Goal: Task Accomplishment & Management: Use online tool/utility

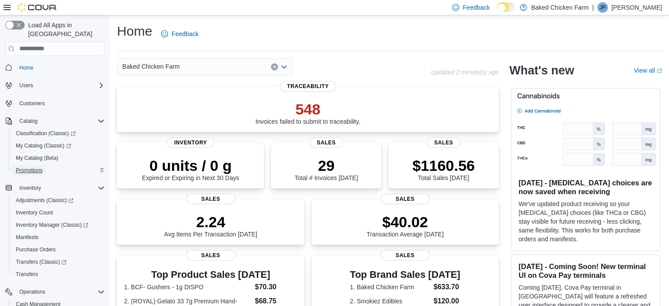
click at [30, 167] on span "Promotions" at bounding box center [29, 170] width 27 height 7
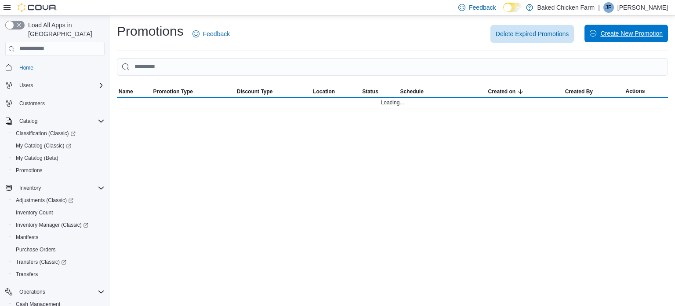
click at [627, 37] on span "Create New Promotion" at bounding box center [631, 33] width 62 height 9
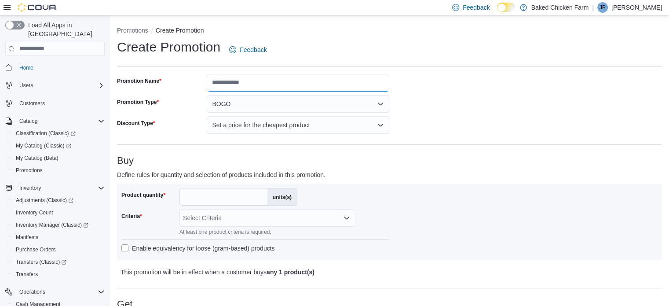
click at [254, 84] on input "Promotion Name" at bounding box center [298, 83] width 182 height 18
click at [240, 81] on input "**********" at bounding box center [298, 83] width 182 height 18
type input "**********"
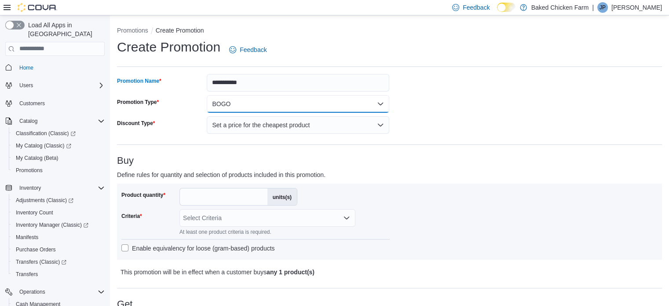
click at [243, 103] on button "BOGO" at bounding box center [298, 104] width 182 height 18
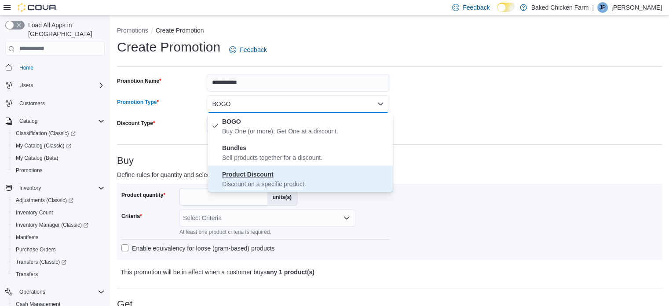
click at [236, 186] on p "Discount on a specific product." at bounding box center [305, 183] width 167 height 9
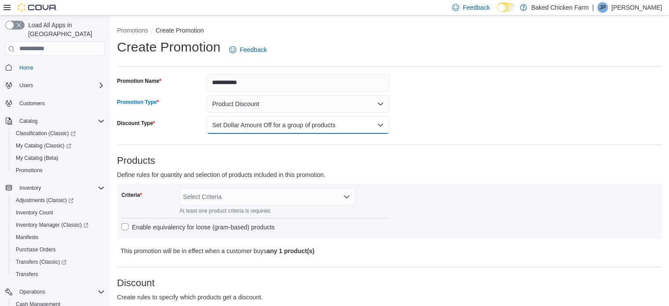
click at [241, 130] on button "Set Dollar Amount Off for a group of products" at bounding box center [298, 125] width 182 height 18
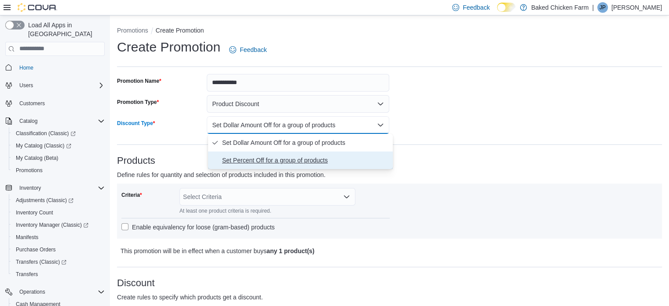
click at [240, 156] on span "Set Percent Off for a group of products" at bounding box center [305, 160] width 167 height 11
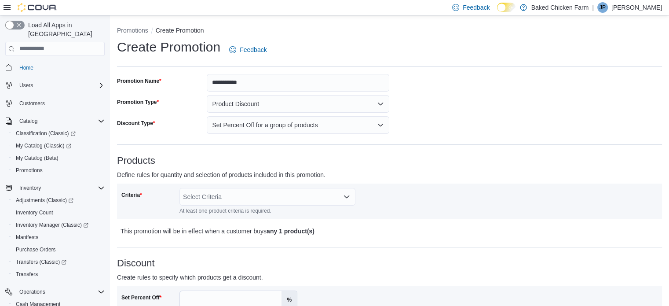
click at [240, 156] on h3 "Products" at bounding box center [389, 160] width 545 height 11
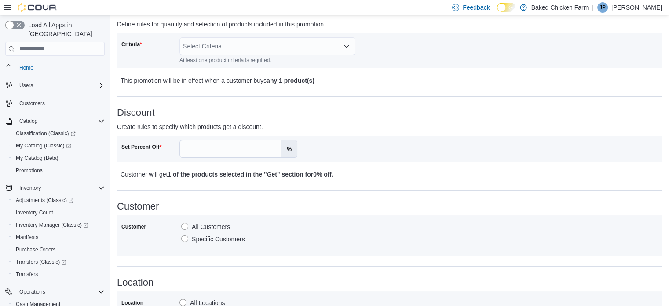
scroll to position [154, 0]
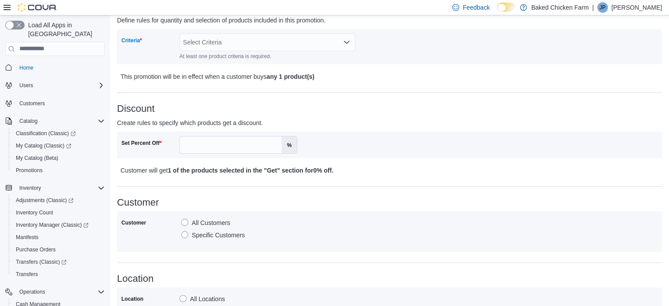
click at [236, 44] on div "Select Criteria" at bounding box center [267, 42] width 176 height 18
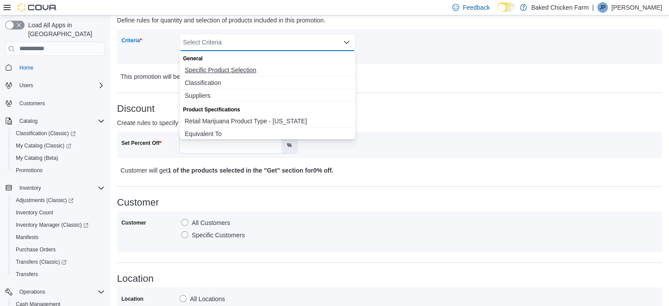
click at [232, 67] on span "Specific Product Selection" at bounding box center [267, 69] width 165 height 9
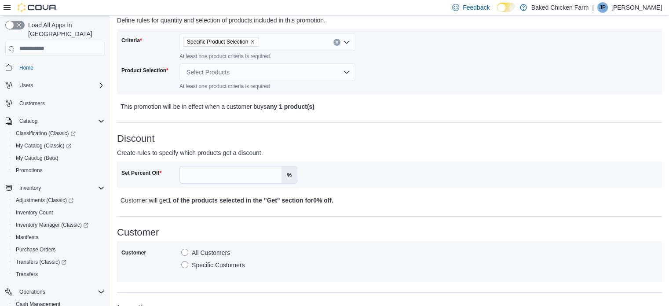
click at [160, 67] on label "Product Selection" at bounding box center [144, 70] width 47 height 7
click at [215, 71] on div "Select Products" at bounding box center [267, 72] width 176 height 18
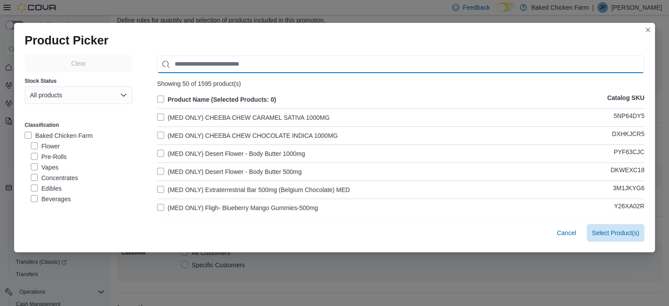
click at [200, 63] on input "Use aria labels when no actual label is in use" at bounding box center [400, 64] width 487 height 18
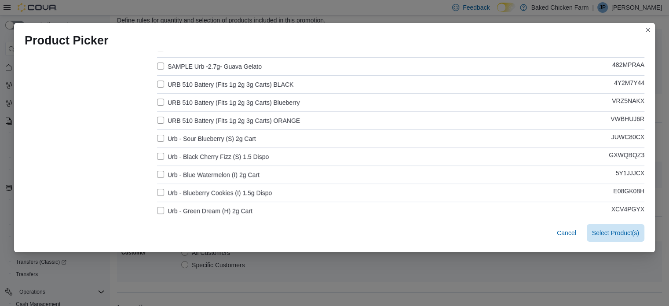
scroll to position [232, 0]
type input "***"
click at [158, 137] on label "Urb - Sour Blueberry (S) 2g Cart" at bounding box center [206, 138] width 99 height 11
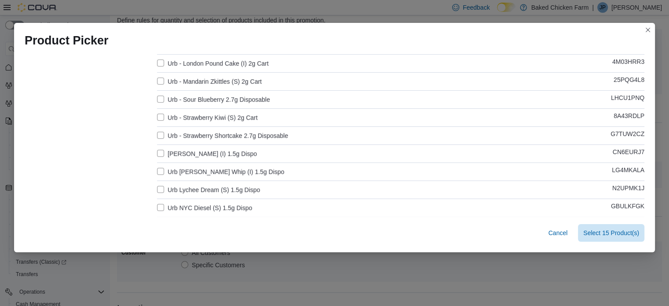
scroll to position [505, 0]
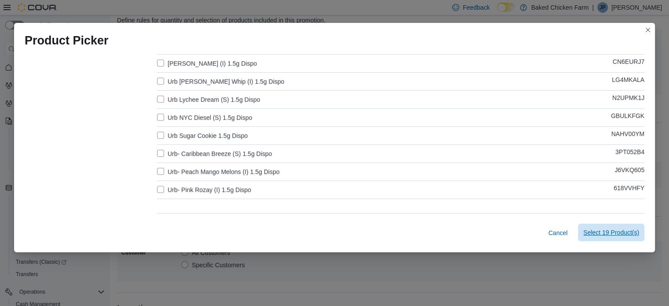
click at [619, 240] on span "Select 19 Product(s)" at bounding box center [611, 232] width 56 height 18
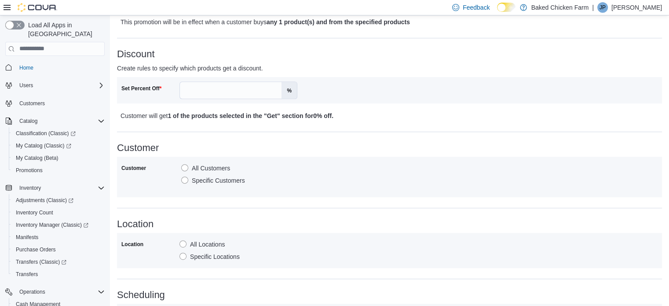
scroll to position [346, 0]
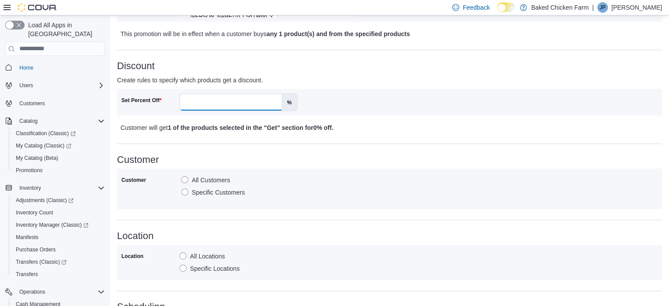
click at [219, 96] on input "Set Percent Off" at bounding box center [231, 102] width 102 height 17
type input "**"
click at [395, 170] on div "Customer All Customers Specific Customers" at bounding box center [389, 188] width 545 height 40
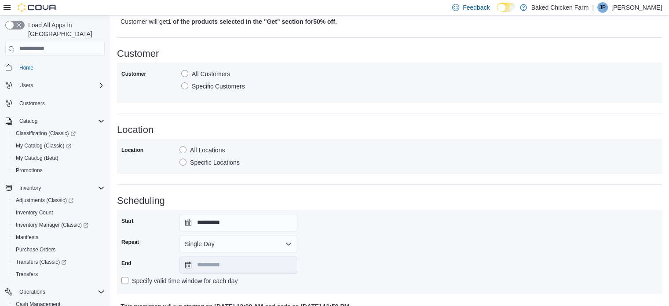
scroll to position [492, 0]
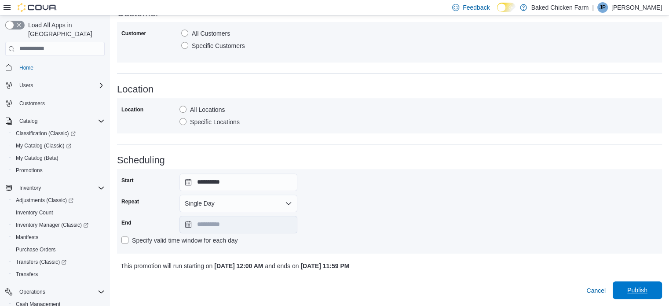
click at [633, 297] on span "Publish" at bounding box center [637, 290] width 39 height 18
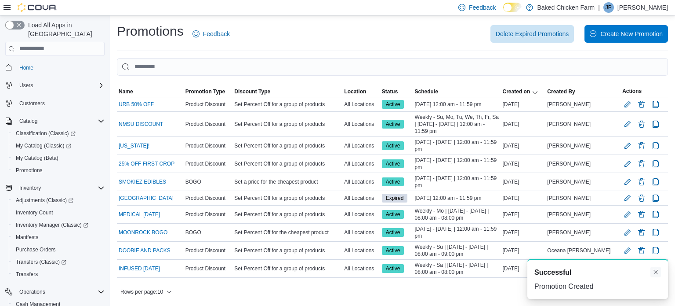
click at [652, 273] on button "Dismiss toast" at bounding box center [656, 271] width 11 height 11
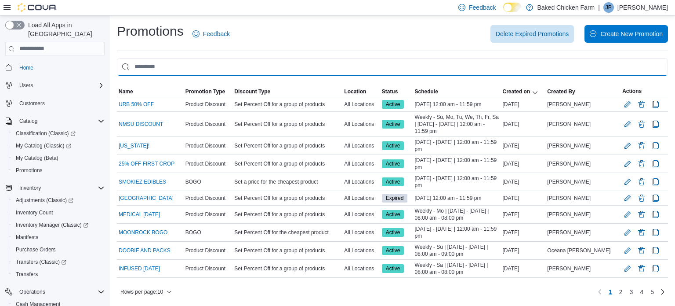
click at [277, 66] on input "This is a search bar. As you type, the results lower in the page will automatic…" at bounding box center [392, 67] width 551 height 18
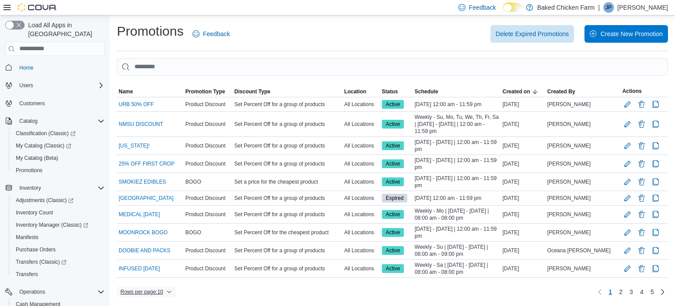
click at [142, 288] on span "Rows per page : 10" at bounding box center [141, 291] width 43 height 7
click at [155, 256] on span "25 rows" at bounding box center [158, 254] width 28 height 7
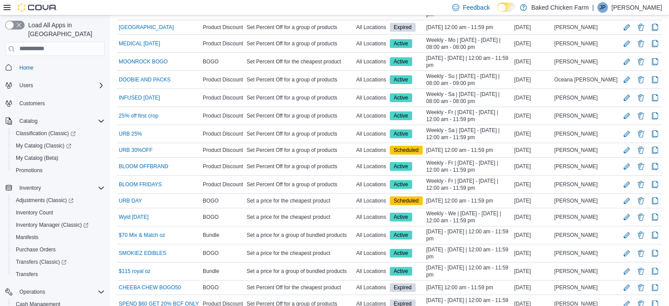
scroll to position [171, 0]
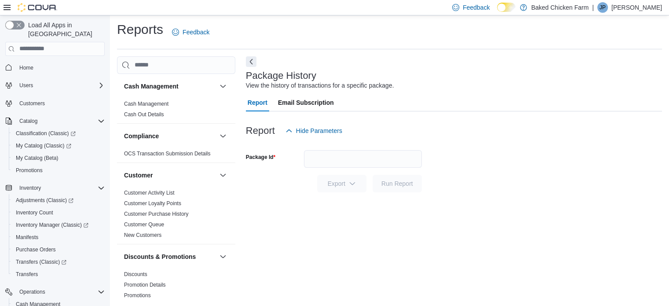
scroll to position [6, 0]
